Goal: Find specific page/section: Find specific page/section

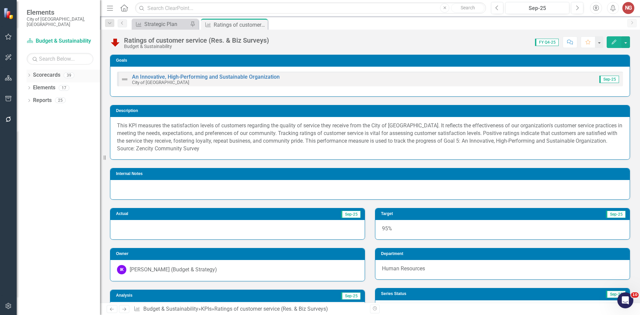
click at [29, 73] on div "Dropdown" at bounding box center [29, 76] width 5 height 6
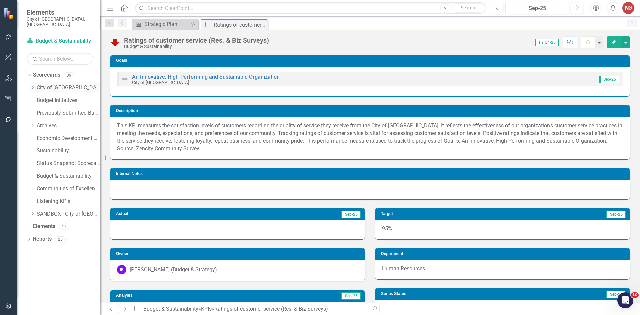
click at [44, 84] on link "City of [GEOGRAPHIC_DATA]" at bounding box center [68, 88] width 63 height 8
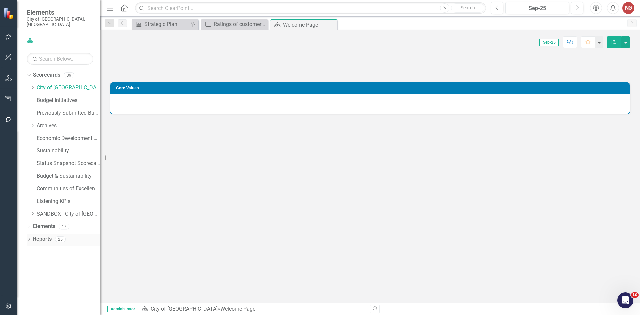
click at [38, 235] on link "Reports" at bounding box center [42, 239] width 19 height 8
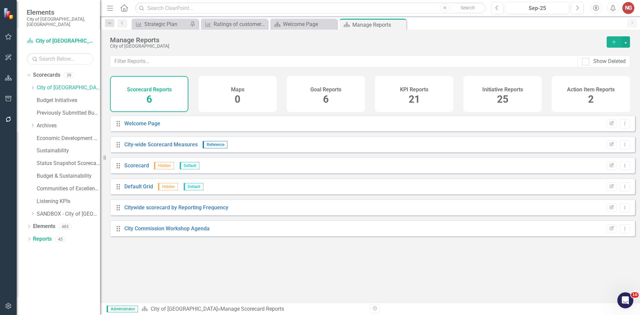
click at [407, 90] on h4 "KPI Reports" at bounding box center [414, 90] width 28 height 6
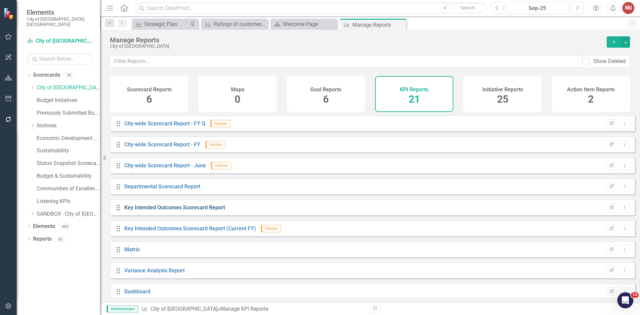
click at [164, 210] on link "Key Intended Outcomes Scorecard Report" at bounding box center [174, 207] width 101 height 6
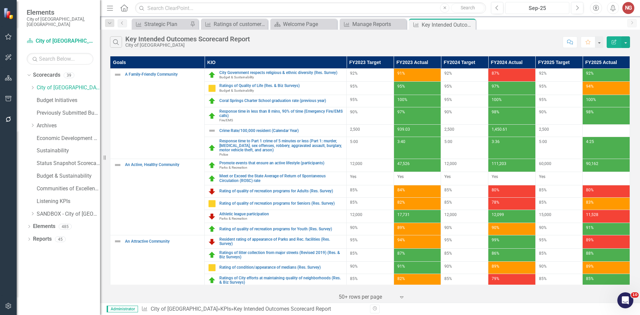
click at [539, 6] on div "Sep-25" at bounding box center [537, 8] width 59 height 8
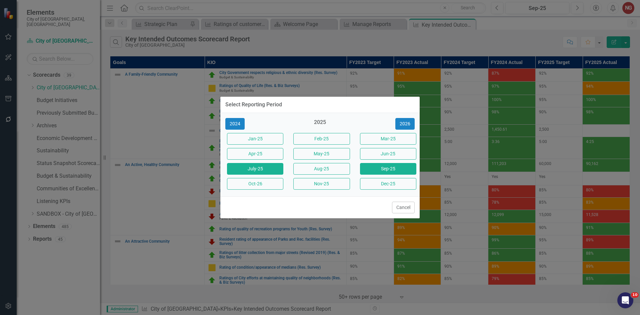
click at [243, 168] on button "July-25" at bounding box center [255, 169] width 56 height 12
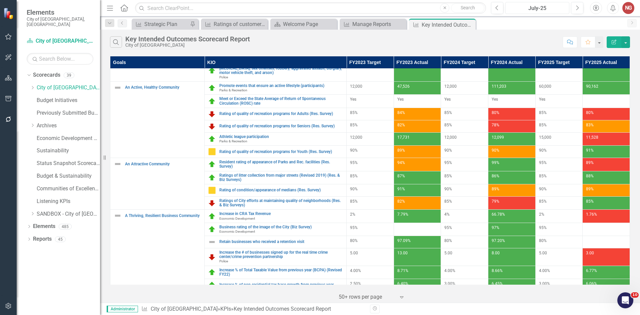
scroll to position [161, 0]
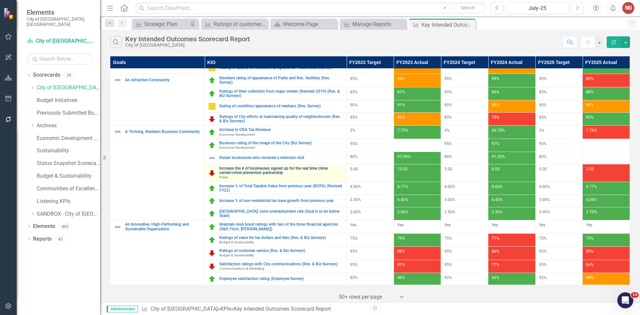
click at [240, 168] on link "Increase the # of businesses signed up for the real time crime center/crime pre…" at bounding box center [281, 170] width 124 height 9
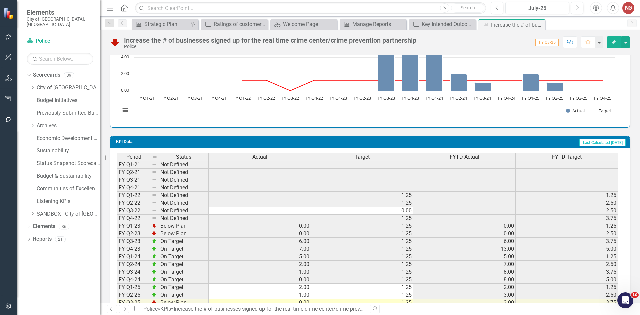
scroll to position [629, 0]
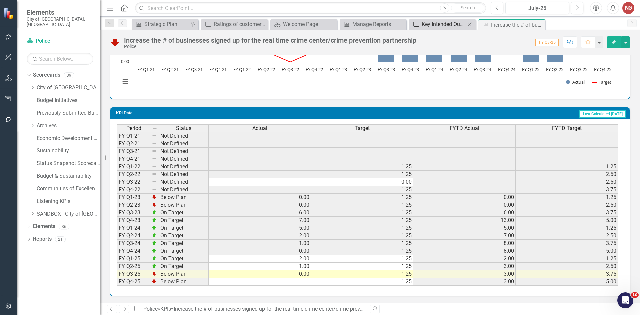
click at [442, 22] on div "Key Intended Outcomes Scorecard Report" at bounding box center [444, 24] width 44 height 8
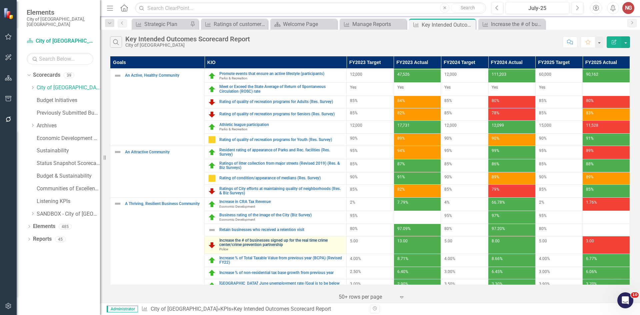
scroll to position [100, 0]
